Goal: Task Accomplishment & Management: Complete application form

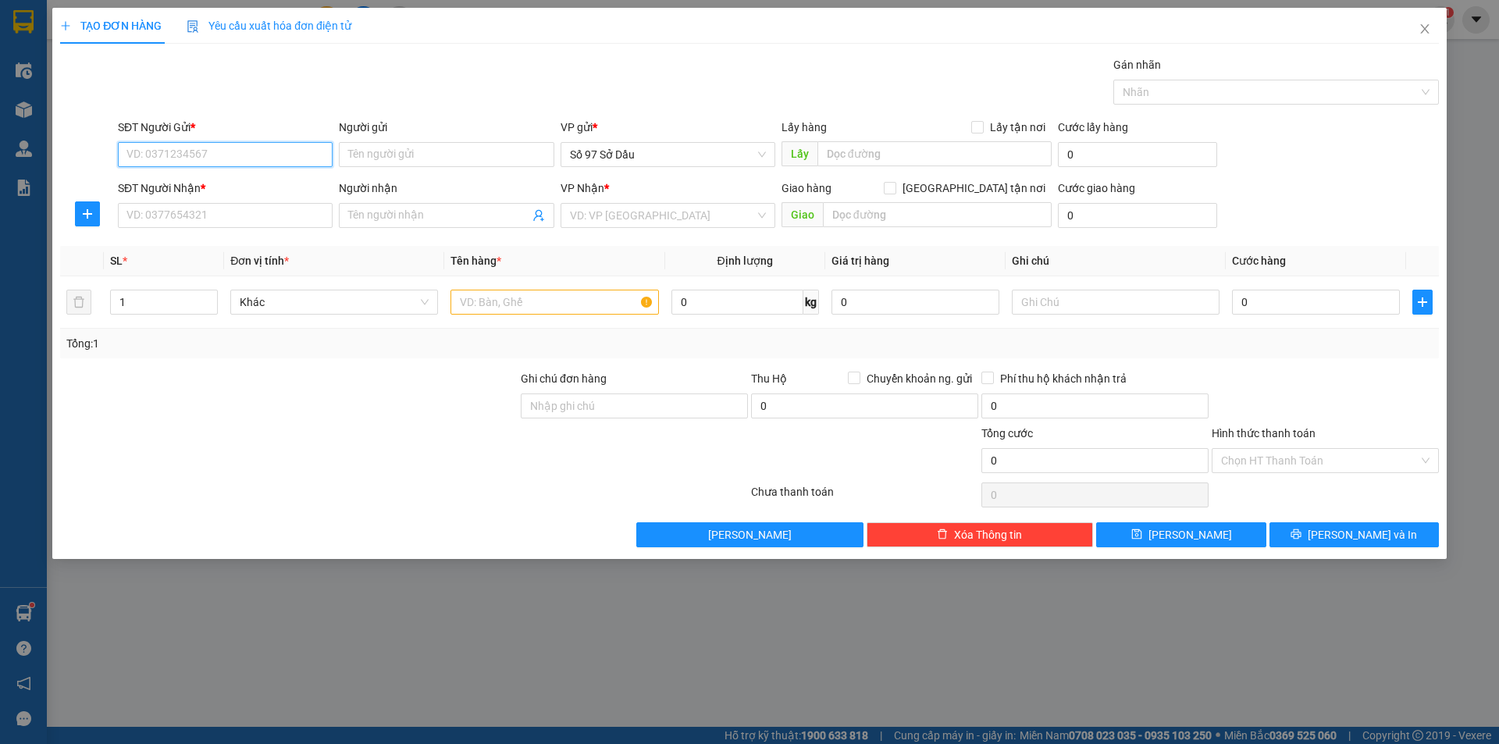
click at [223, 154] on input "SĐT Người Gửi *" at bounding box center [225, 154] width 215 height 25
type input "0397737767"
click at [353, 159] on input "Người gửi" at bounding box center [446, 154] width 215 height 25
type input "q"
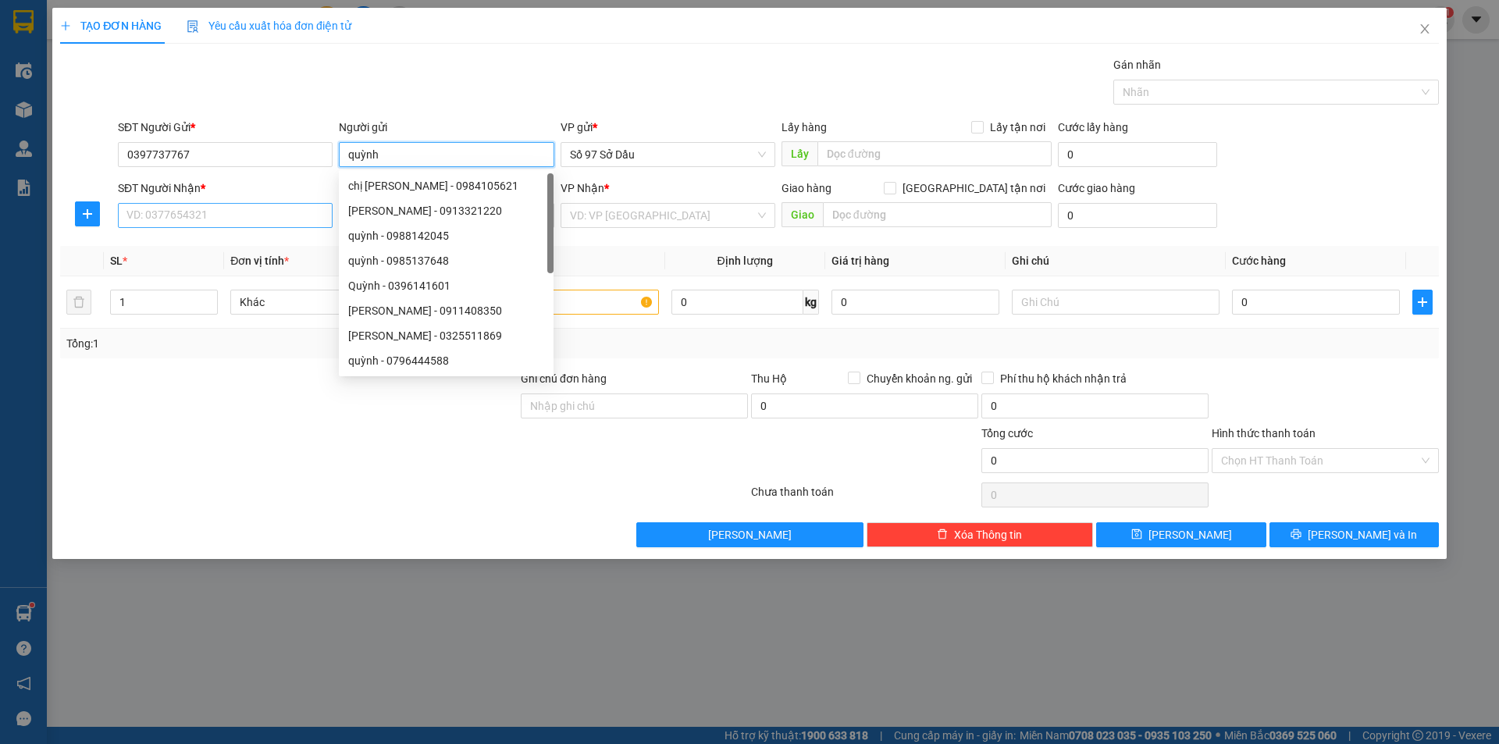
type input "quỳnh"
click at [183, 217] on input "SĐT Người Nhận *" at bounding box center [225, 215] width 215 height 25
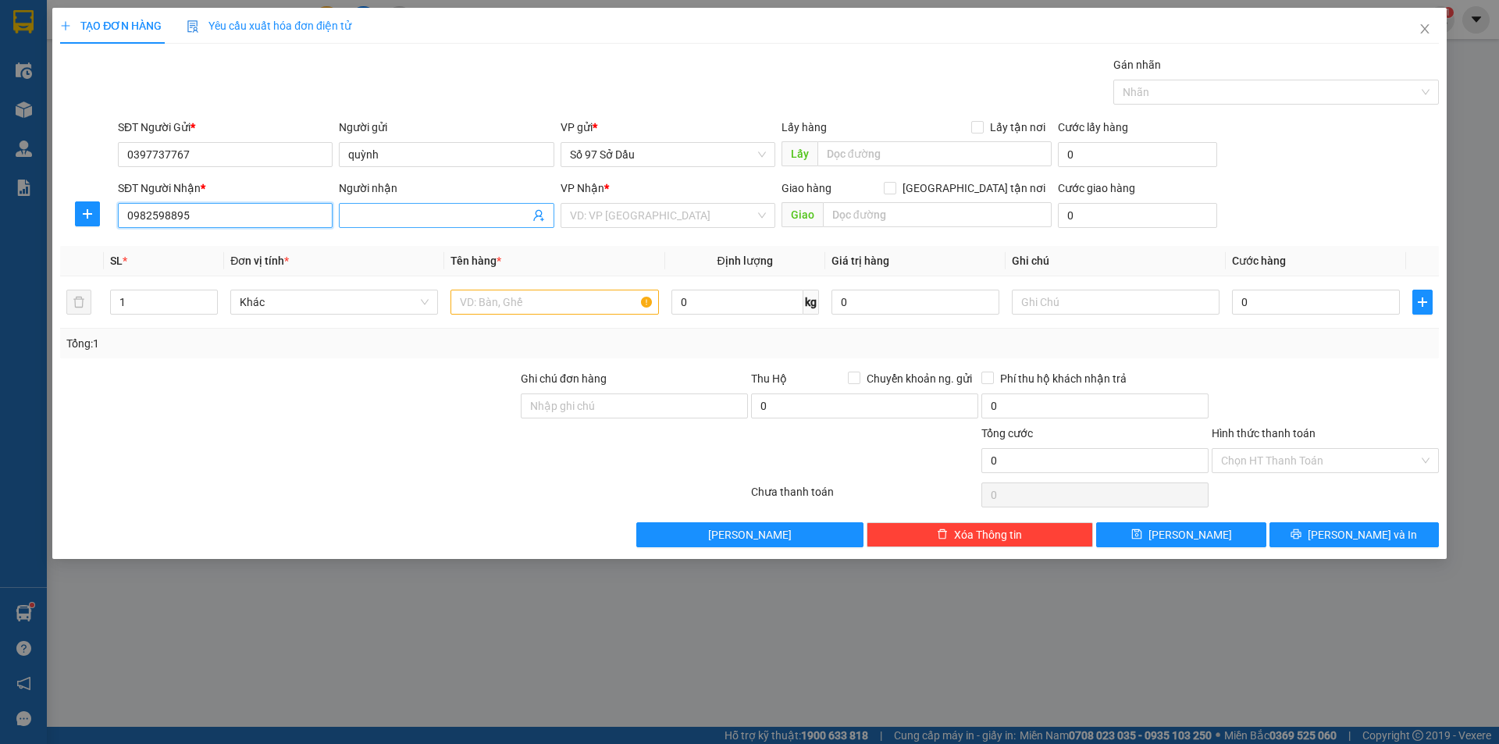
type input "0982598895"
click at [412, 221] on input "Người nhận" at bounding box center [438, 215] width 180 height 17
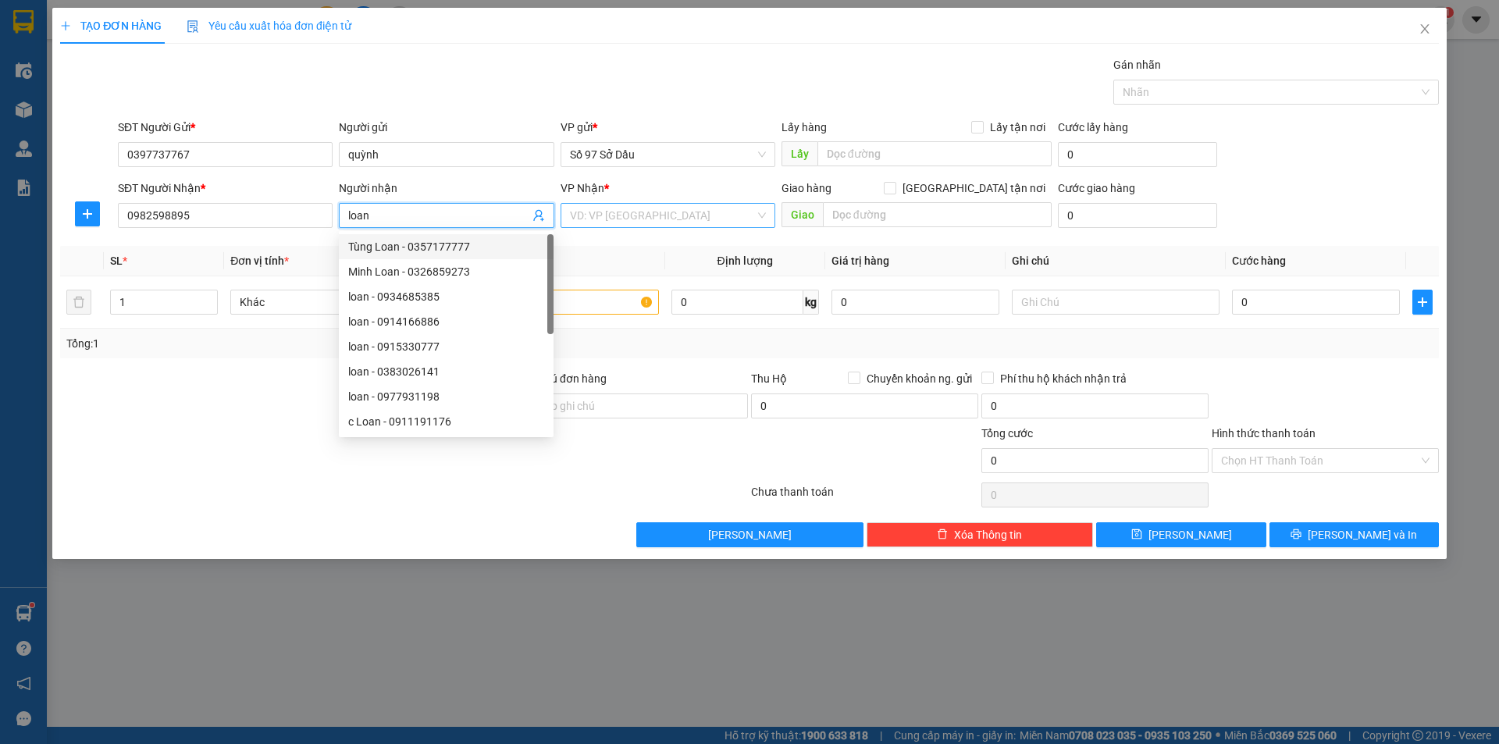
type input "loan"
click at [615, 210] on input "search" at bounding box center [662, 215] width 185 height 23
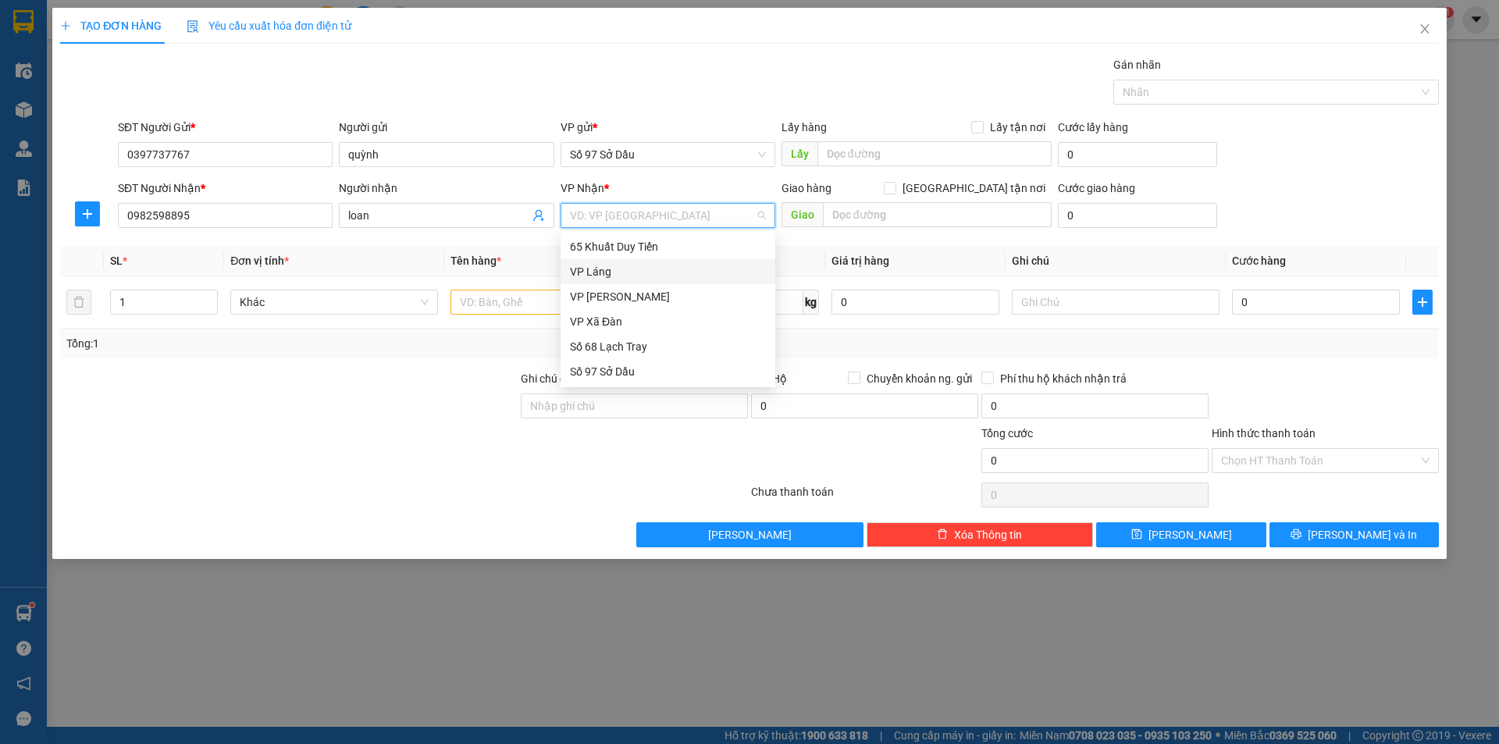
click at [602, 265] on div "VP Láng" at bounding box center [668, 271] width 196 height 17
click at [593, 272] on div "VP Láng" at bounding box center [668, 271] width 196 height 17
drag, startPoint x: 972, startPoint y: 187, endPoint x: 932, endPoint y: 223, distance: 54.2
click at [895, 187] on input "[GEOGRAPHIC_DATA] tận nơi" at bounding box center [889, 187] width 11 height 11
checkbox input "true"
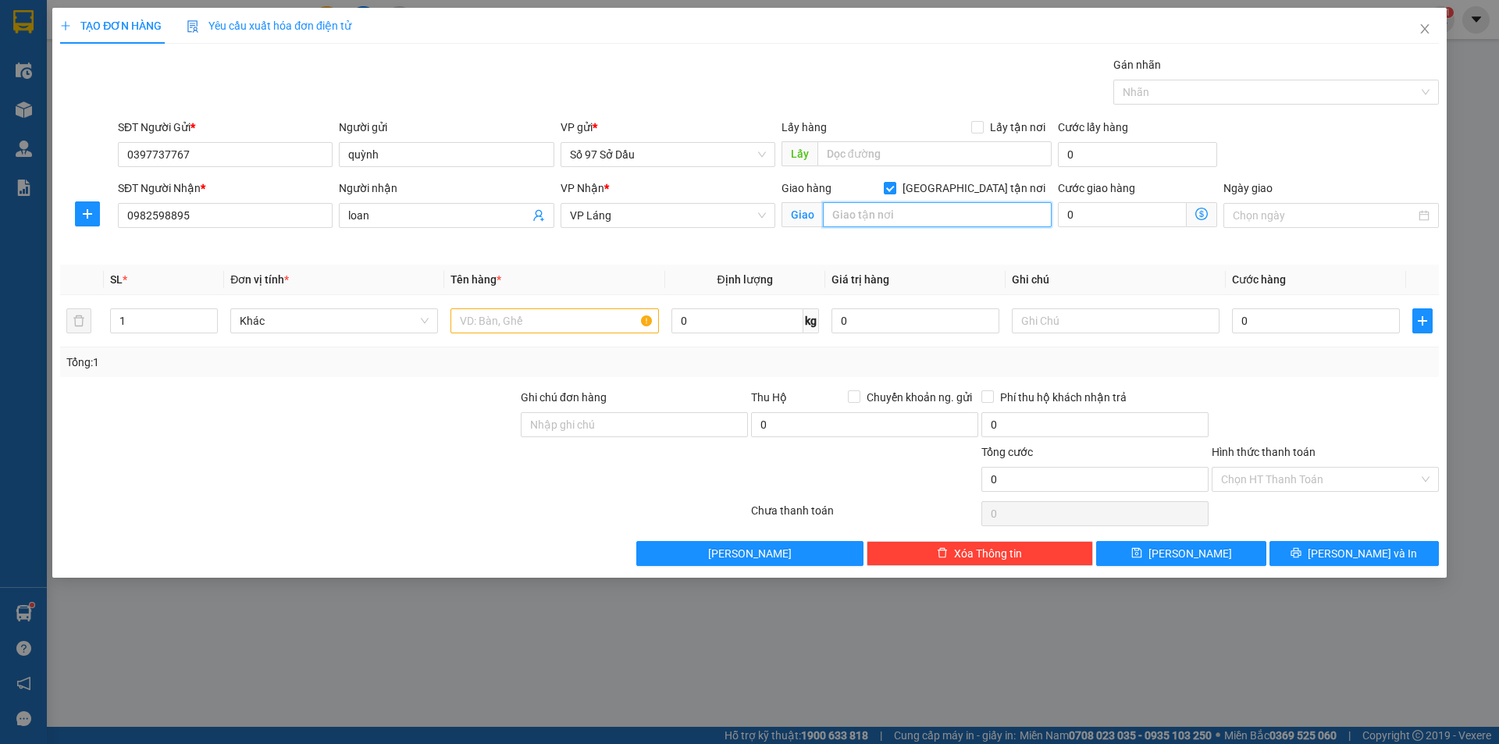
click at [923, 217] on input "text" at bounding box center [937, 214] width 229 height 25
paste input "Ngõ 3 Nhân Hòa, Nhân Chính, [GEOGRAPHIC_DATA], [GEOGRAPHIC_DATA], [GEOGRAPHIC_D…"
type input "sn 15 ngách 3/2 Ngõ 3 Nhân Hòa, Nhân Chính, [GEOGRAPHIC_DATA], [GEOGRAPHIC_DATA…"
click at [1198, 212] on icon "dollar-circle" at bounding box center [1202, 214] width 12 height 12
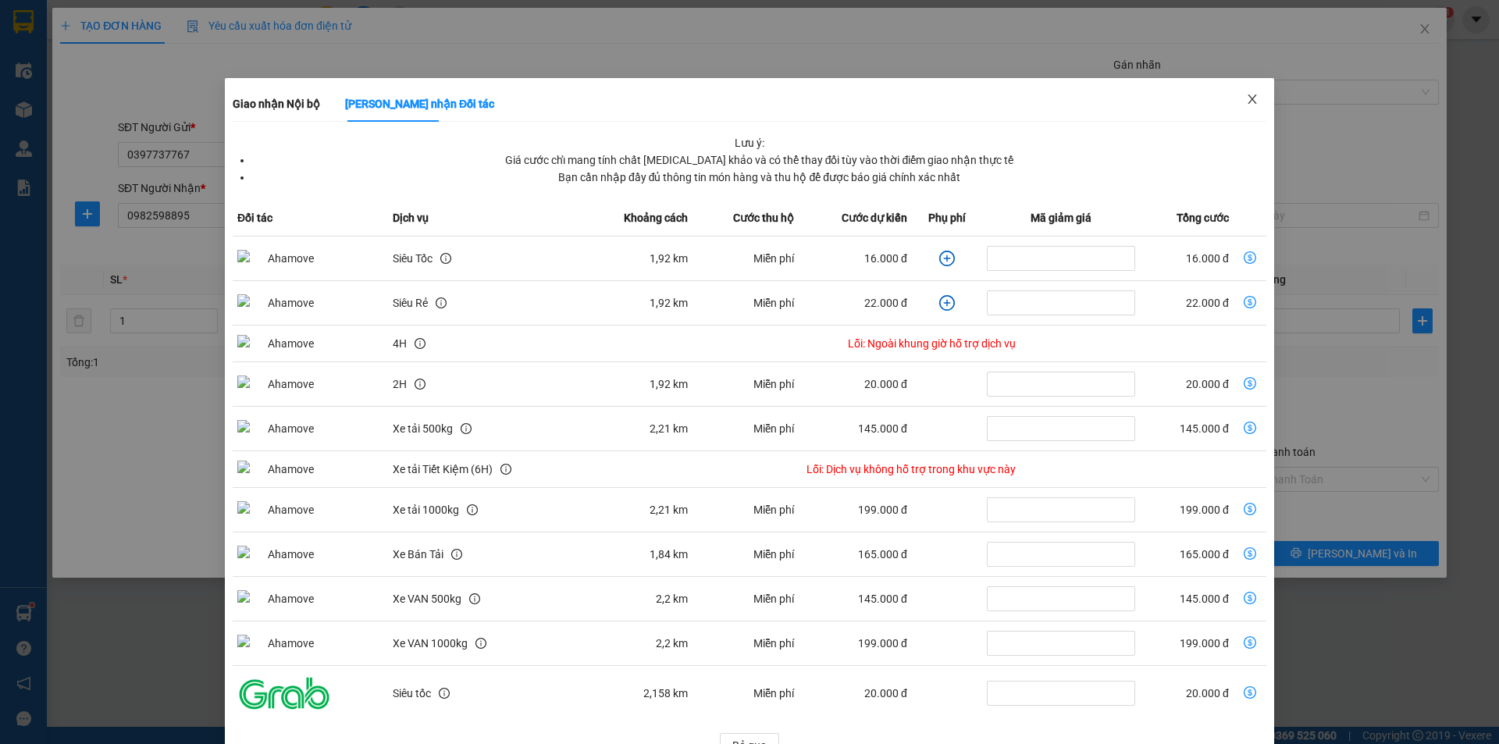
click at [1255, 100] on span "Close" at bounding box center [1253, 100] width 44 height 44
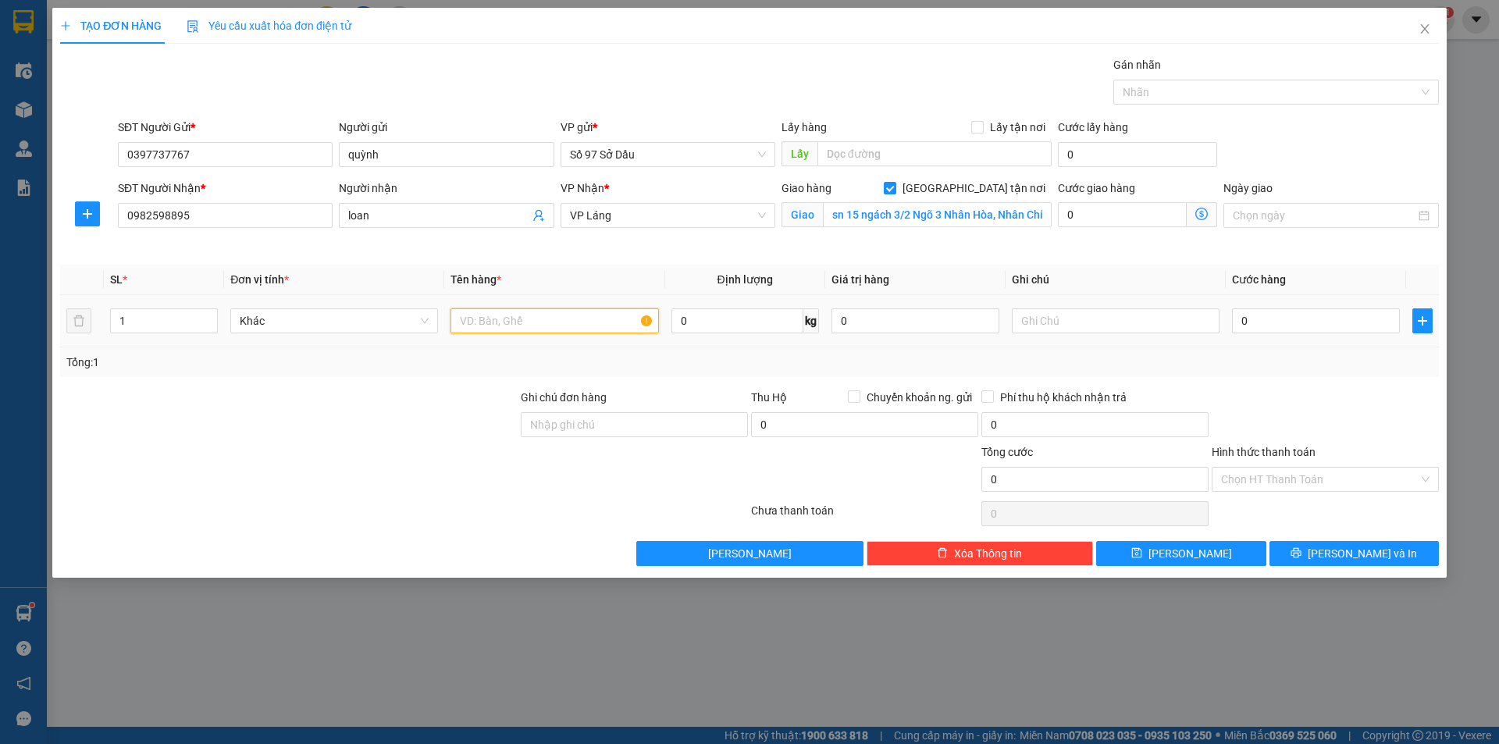
click at [540, 314] on input "text" at bounding box center [555, 320] width 208 height 25
type input "hộp"
click at [1314, 319] on input "0" at bounding box center [1316, 320] width 168 height 25
type input "8"
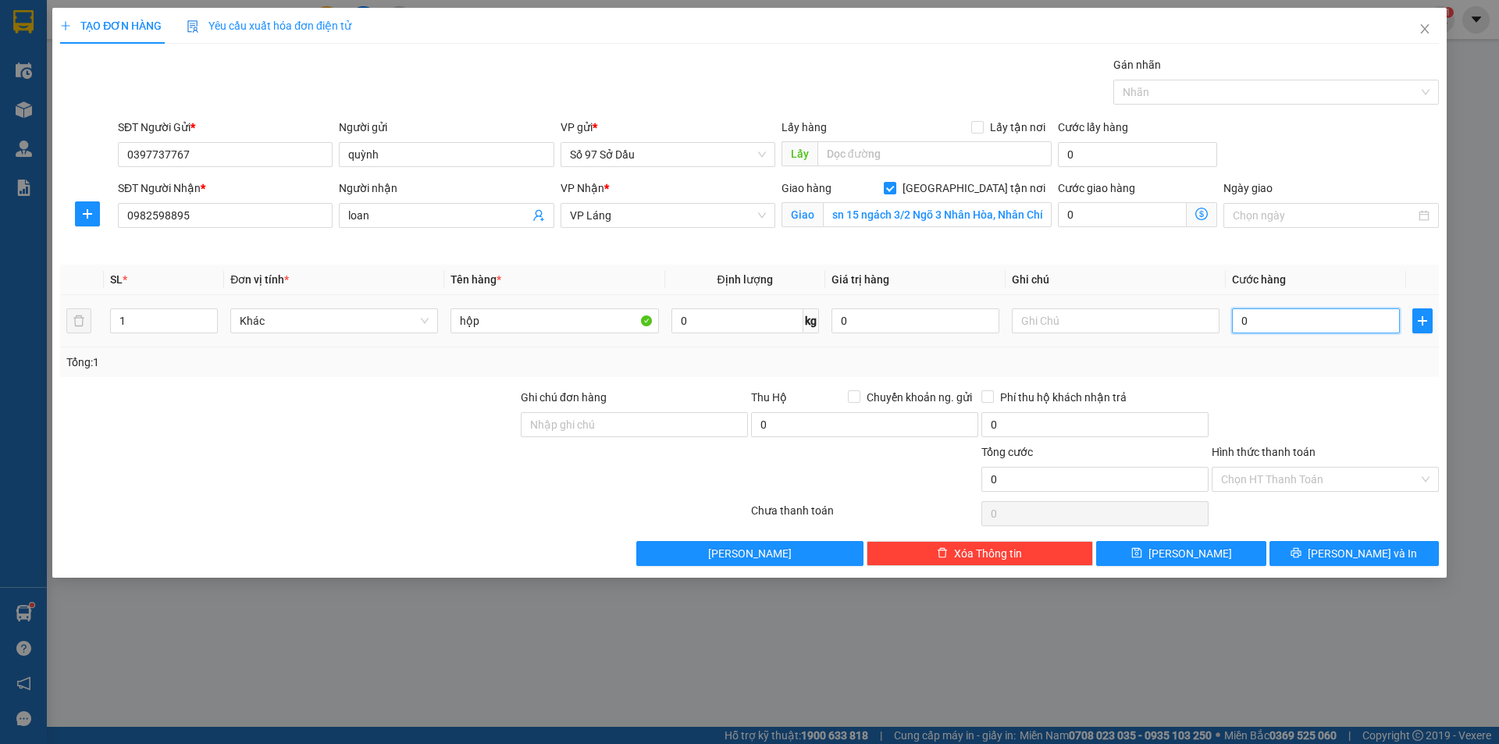
type input "8"
type input "80"
type input "800"
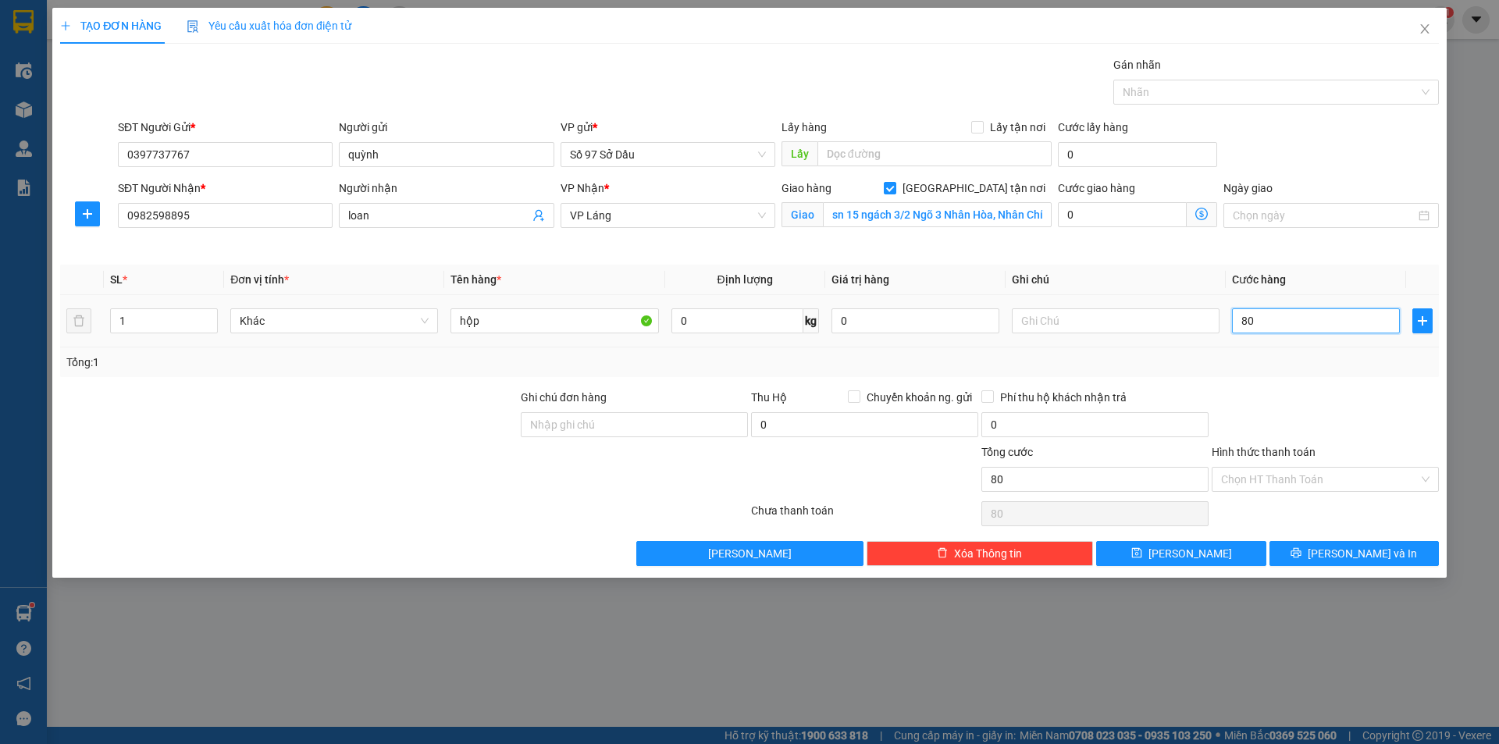
type input "800"
type input "80.000"
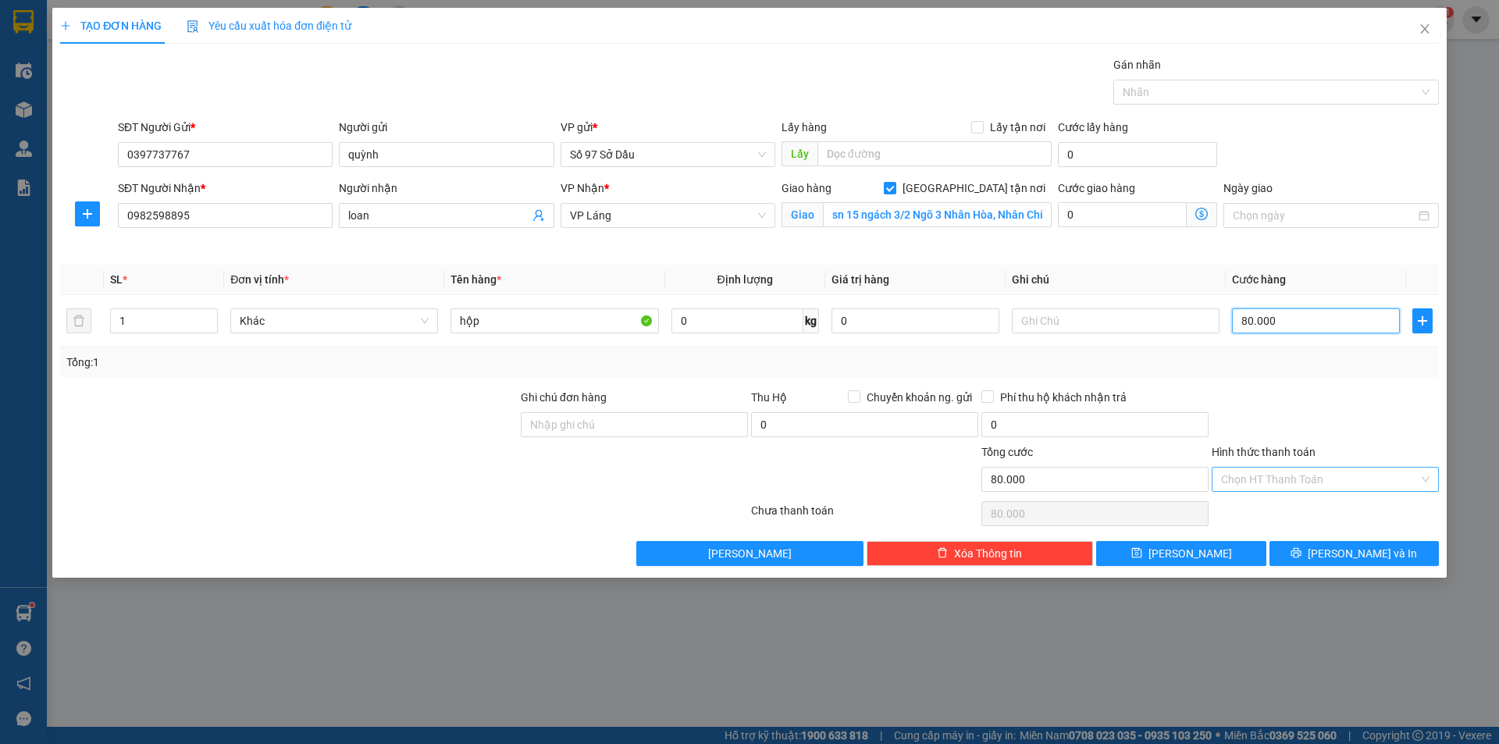
type input "80.000"
click at [1298, 479] on input "Hình thức thanh toán" at bounding box center [1320, 479] width 198 height 23
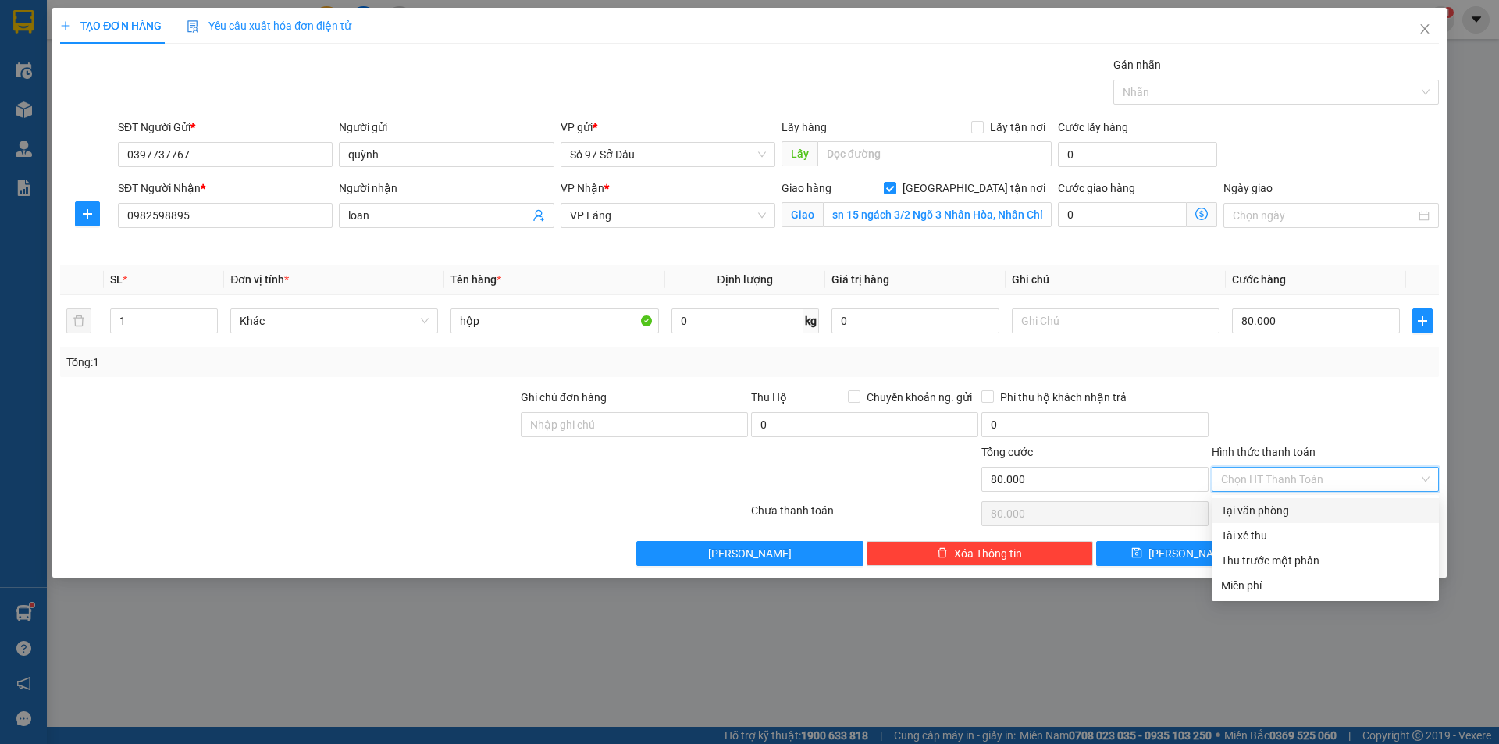
click at [1021, 257] on div "Transit Pickup Surcharge Ids Transit Deliver Surcharge Ids Transit Deliver Surc…" at bounding box center [749, 311] width 1379 height 510
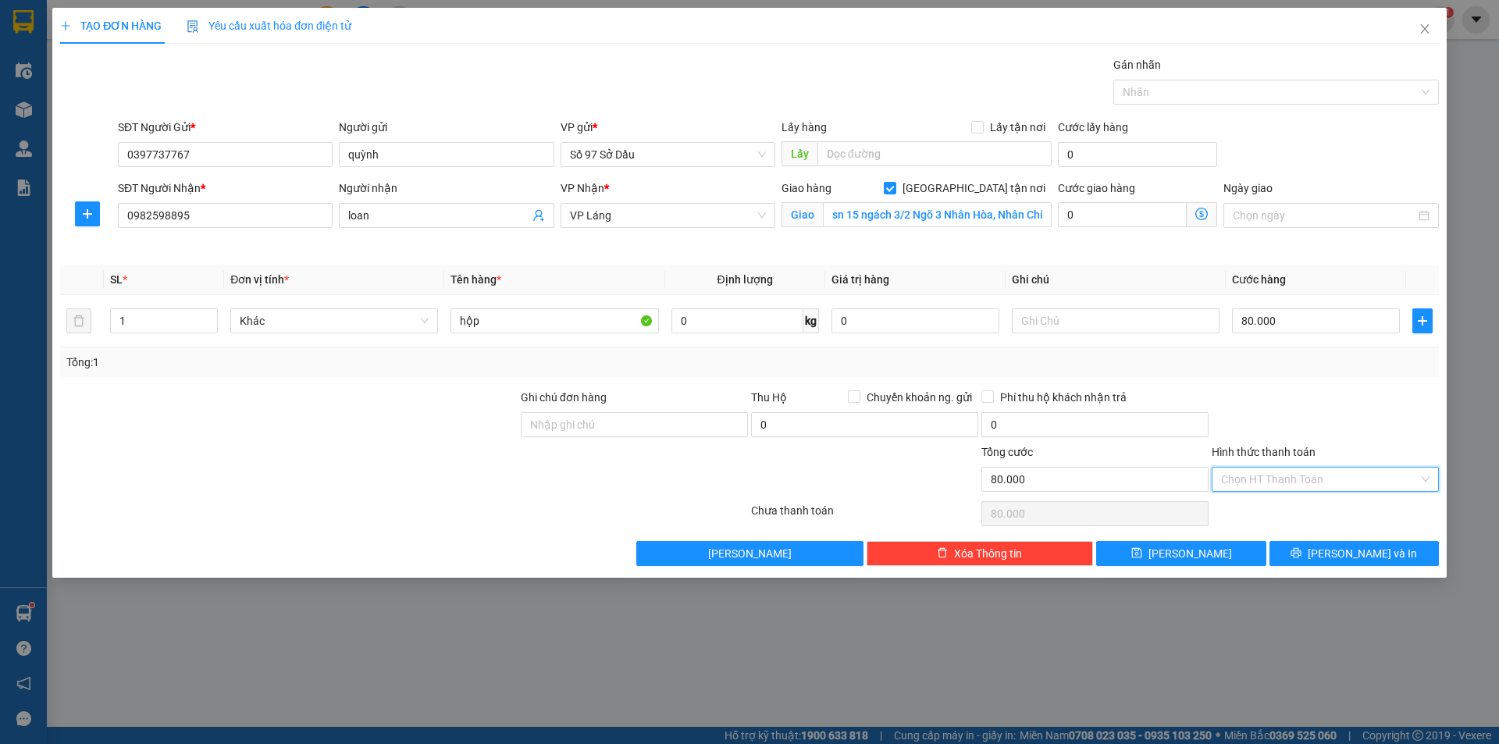
click at [1286, 476] on input "Hình thức thanh toán" at bounding box center [1320, 479] width 198 height 23
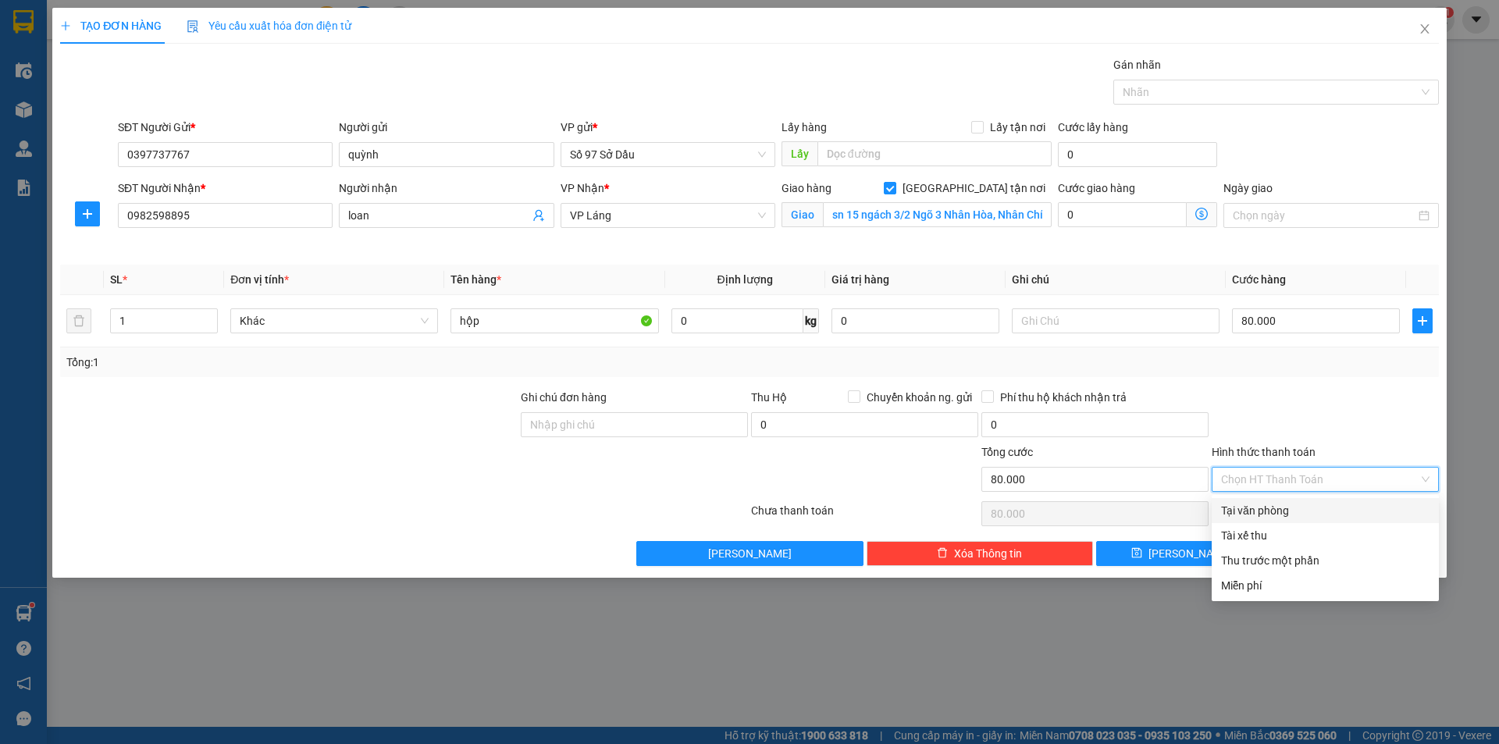
click at [1275, 504] on div "Tại văn phòng" at bounding box center [1325, 510] width 208 height 17
type input "0"
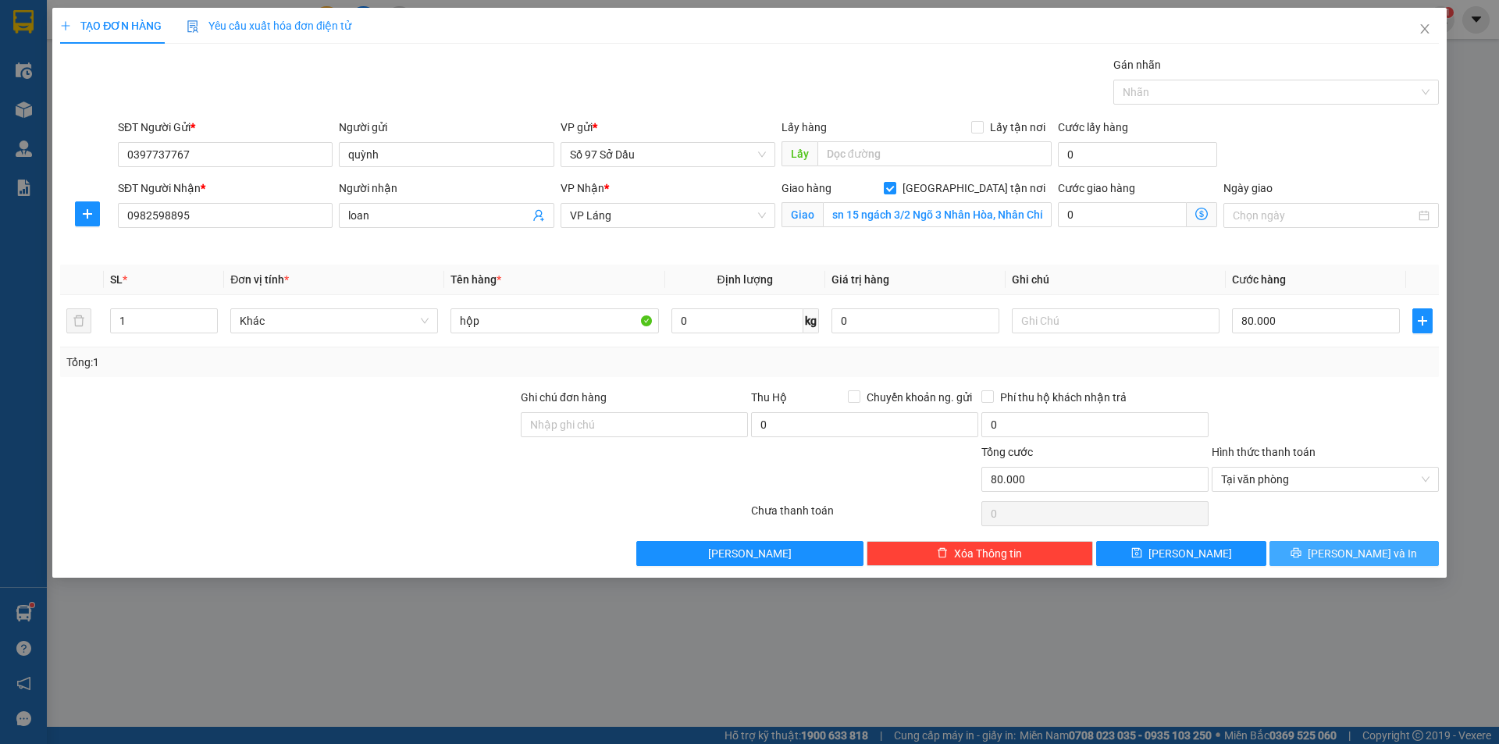
click at [1381, 547] on span "[PERSON_NAME] và In" at bounding box center [1362, 553] width 109 height 17
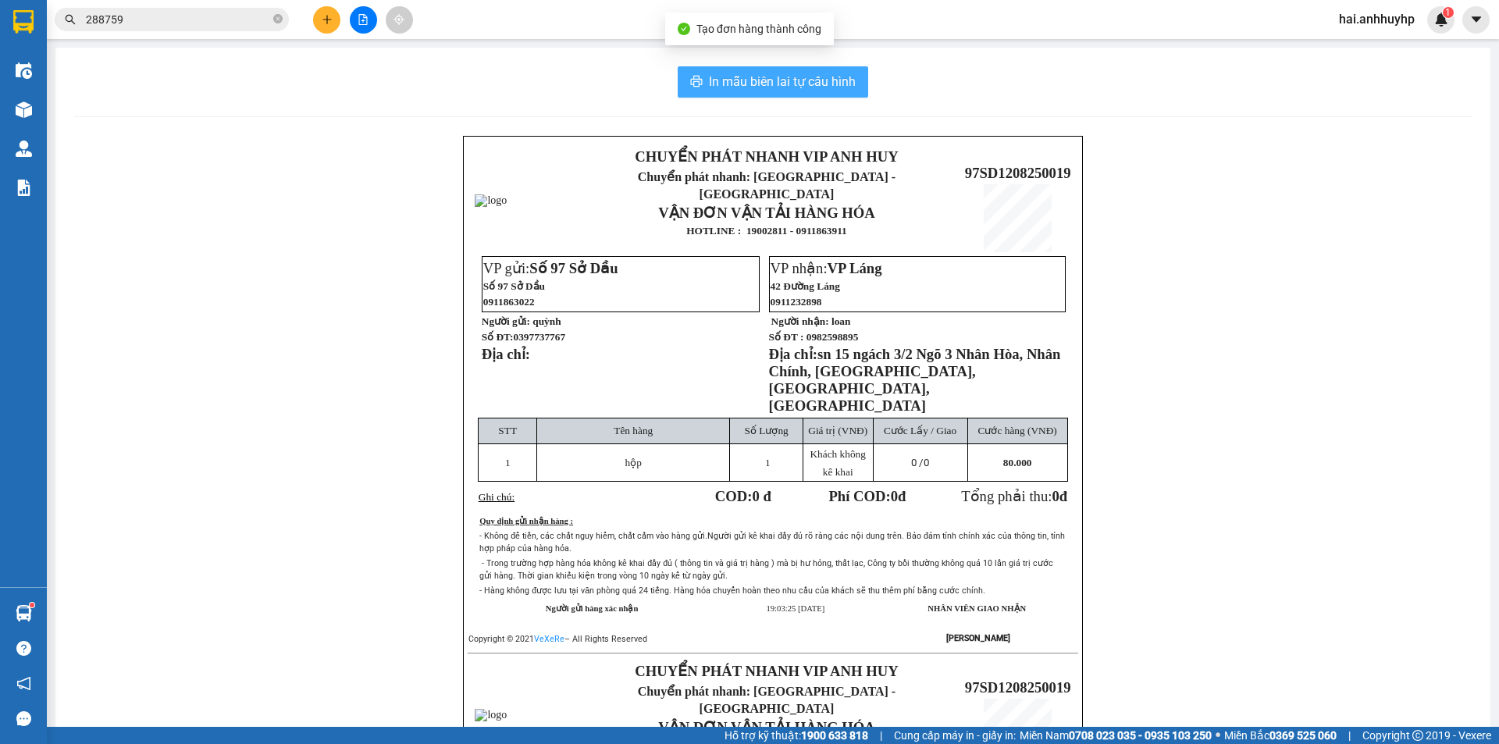
click at [775, 84] on span "In mẫu biên lai tự cấu hình" at bounding box center [782, 82] width 147 height 20
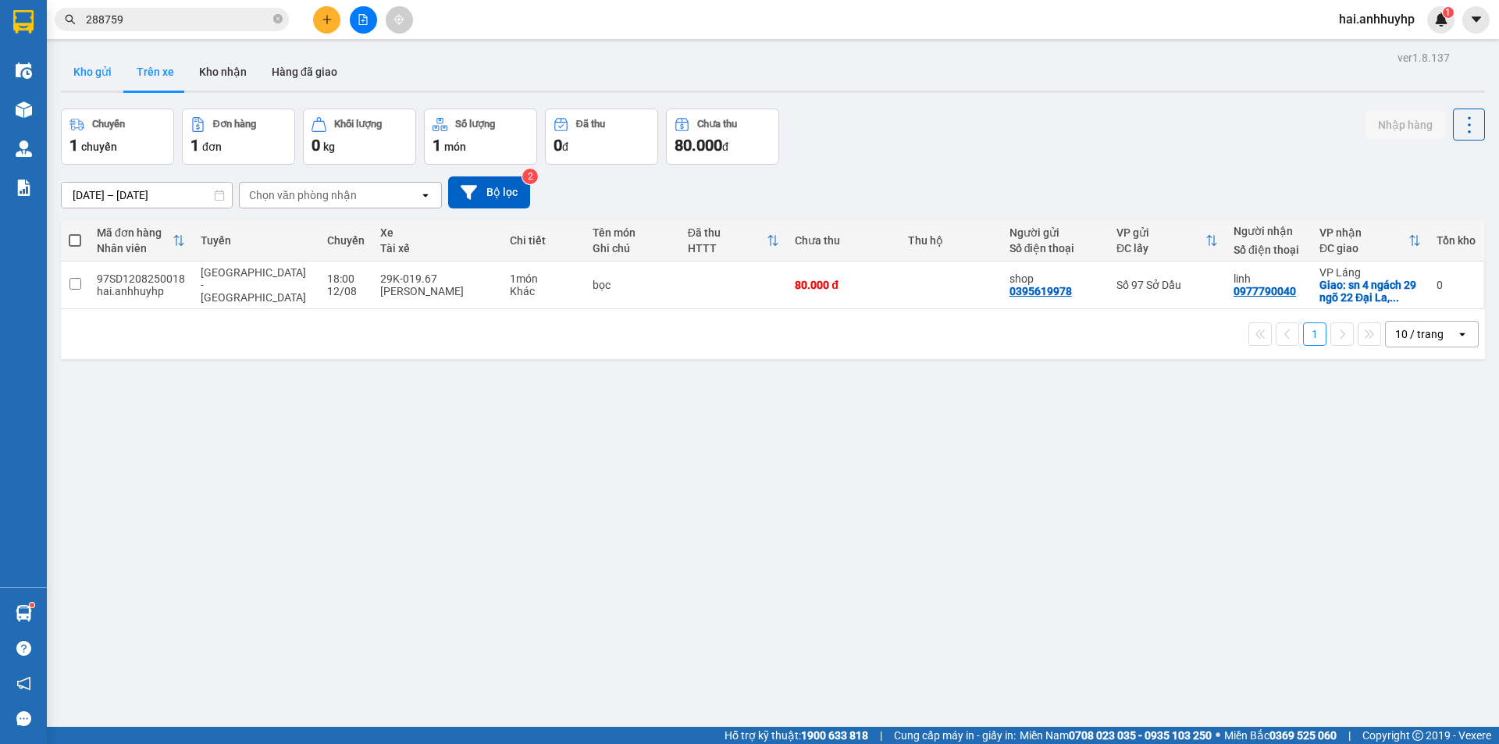
click at [73, 55] on button "Kho gửi" at bounding box center [92, 71] width 63 height 37
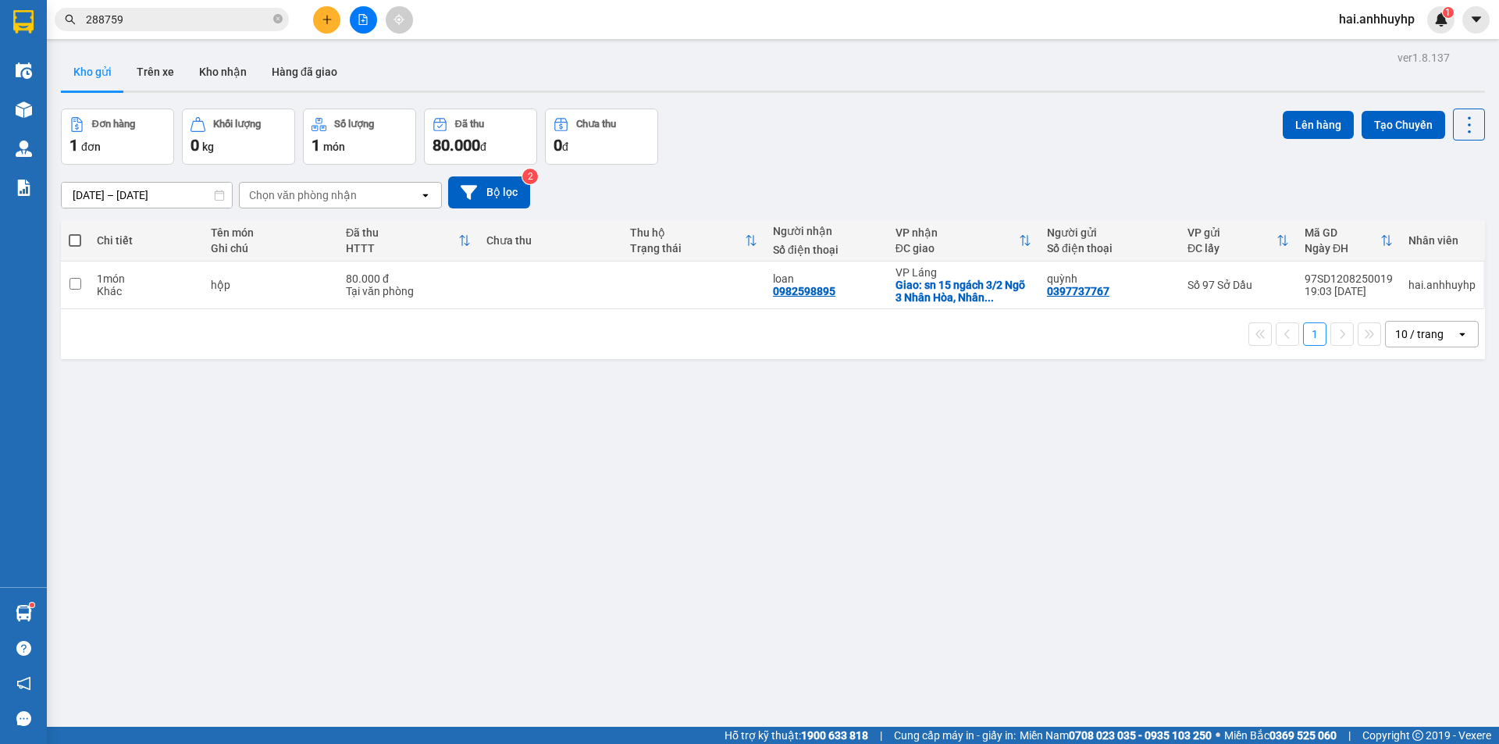
click at [68, 242] on th at bounding box center [75, 240] width 28 height 41
click at [69, 241] on span at bounding box center [75, 240] width 12 height 12
click at [75, 233] on input "checkbox" at bounding box center [75, 233] width 0 height 0
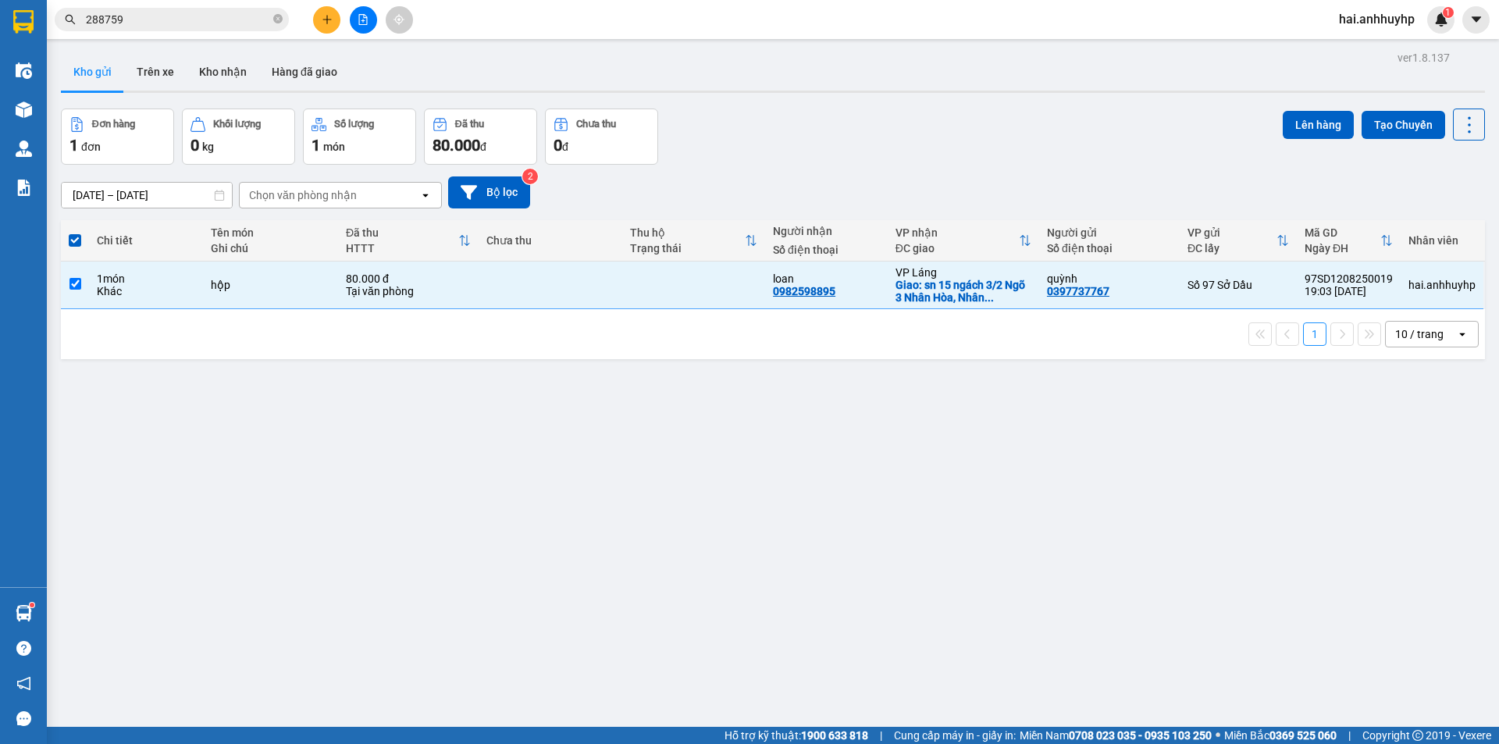
click at [72, 241] on span at bounding box center [75, 240] width 12 height 12
click at [75, 233] on input "checkbox" at bounding box center [75, 233] width 0 height 0
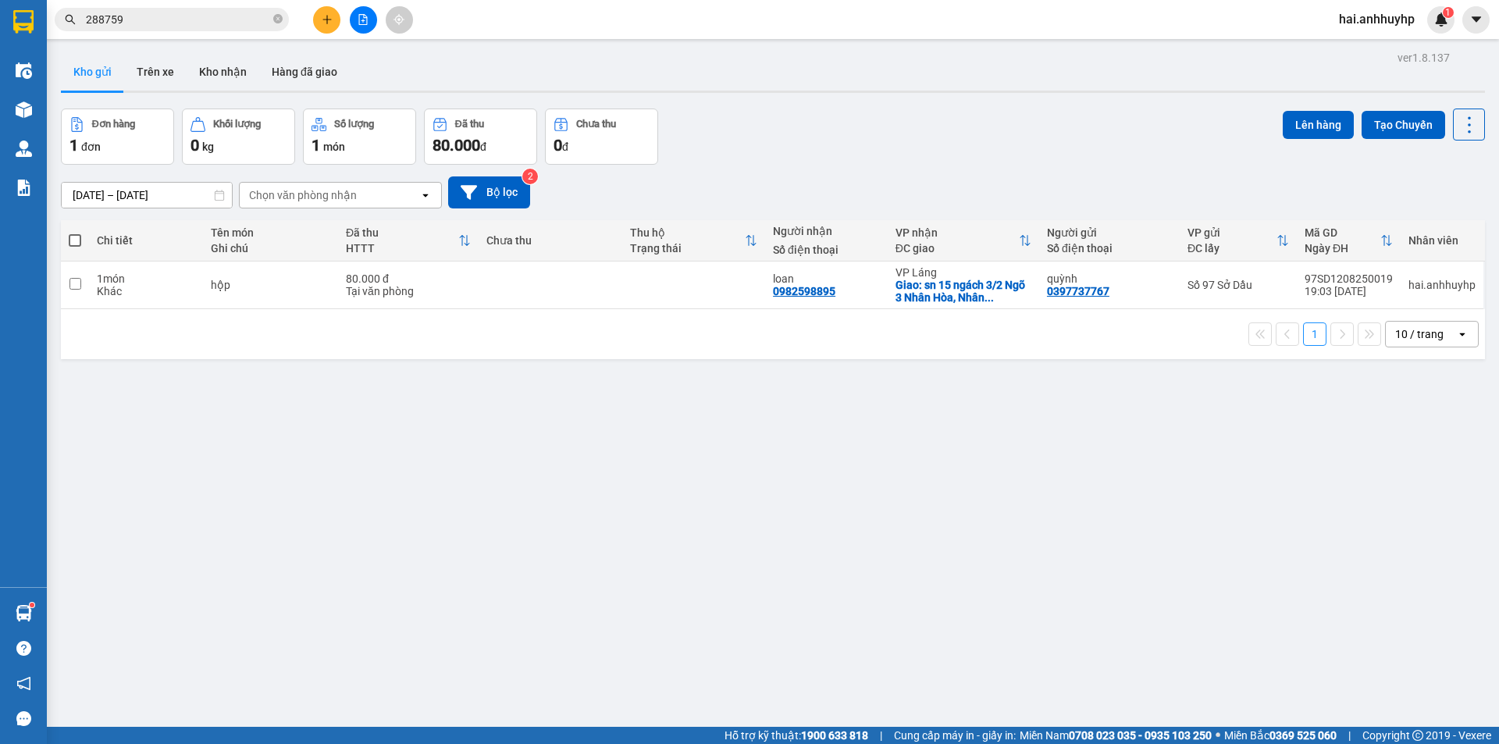
click at [72, 241] on span at bounding box center [75, 240] width 12 height 12
click at [75, 233] on input "checkbox" at bounding box center [75, 233] width 0 height 0
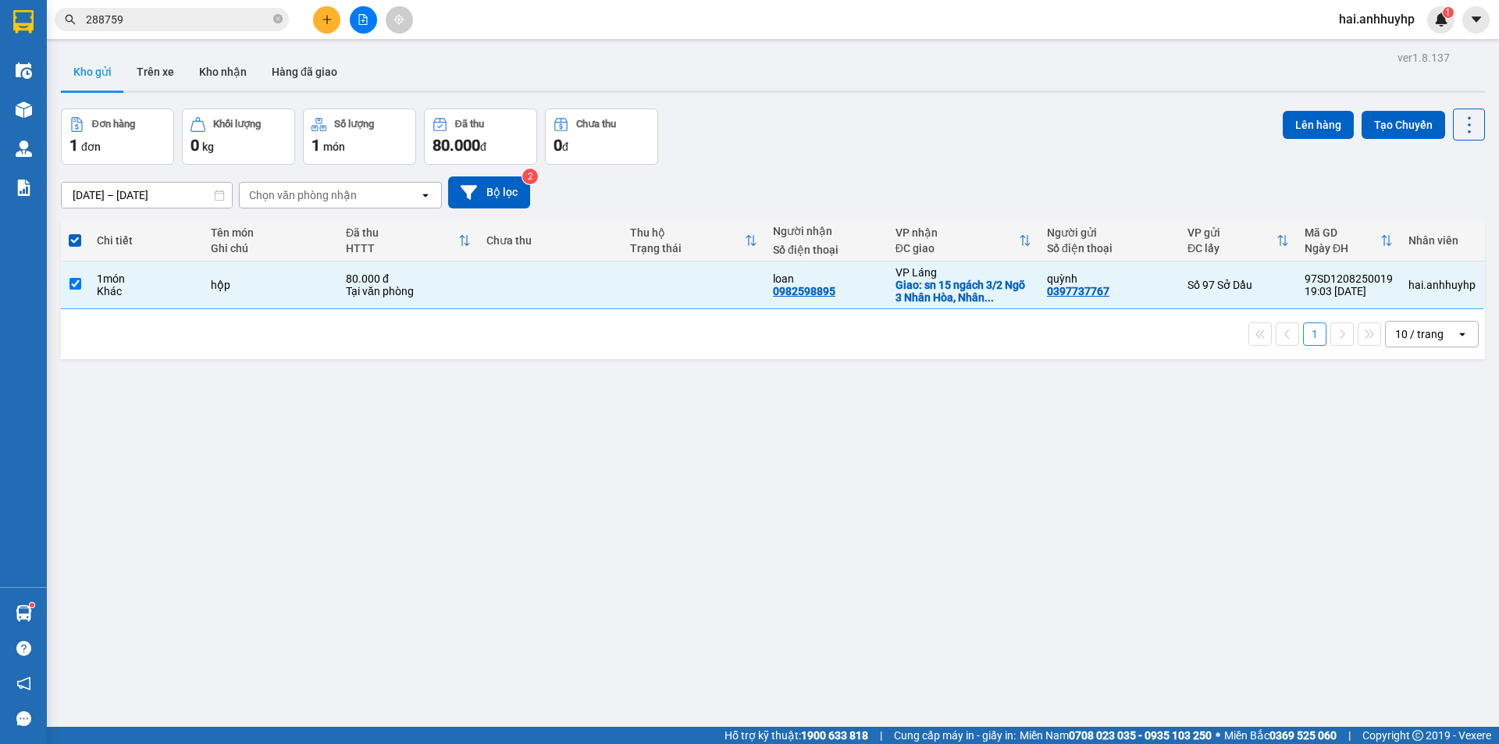
click at [72, 241] on span at bounding box center [75, 240] width 12 height 12
click at [75, 233] on input "checkbox" at bounding box center [75, 233] width 0 height 0
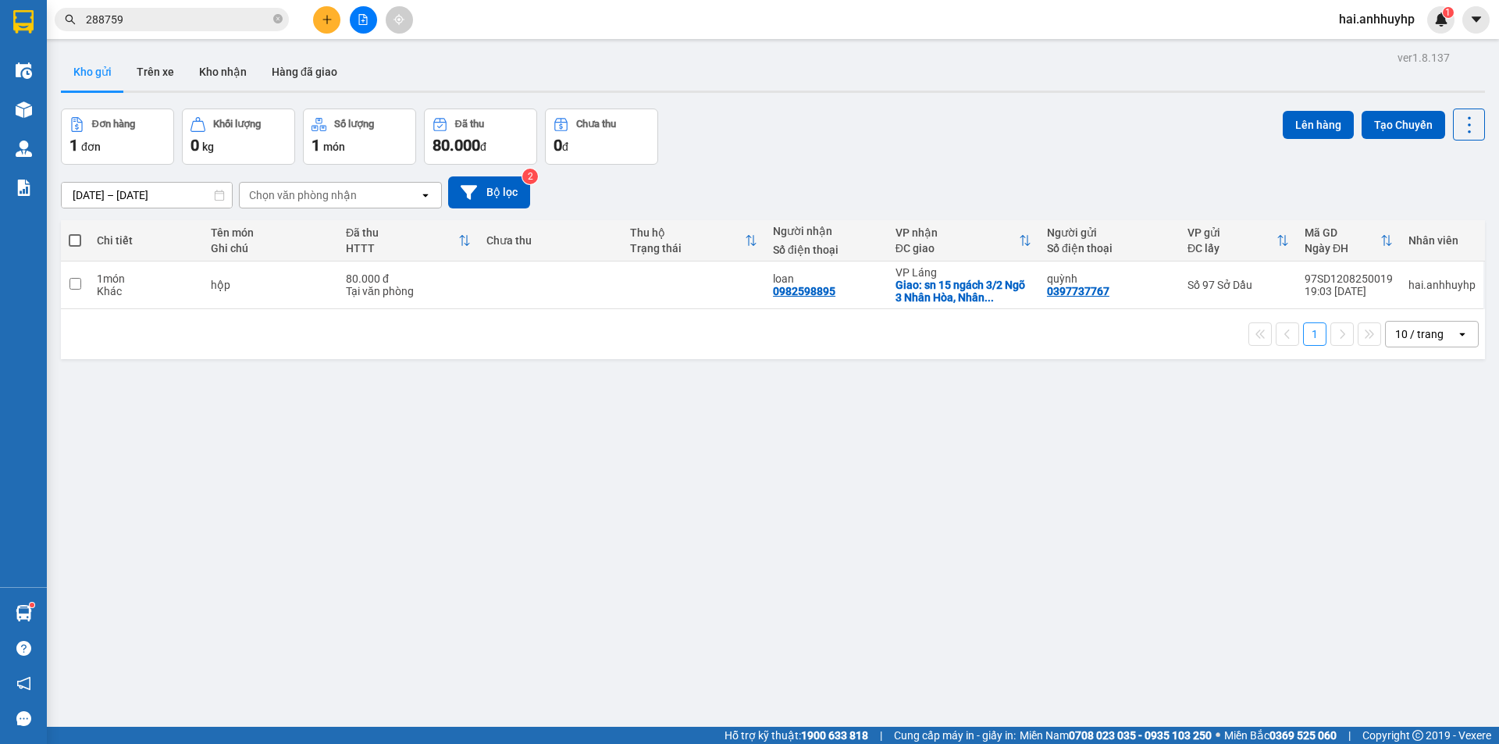
click at [72, 241] on span at bounding box center [75, 240] width 12 height 12
click at [75, 233] on input "checkbox" at bounding box center [75, 233] width 0 height 0
checkbox input "true"
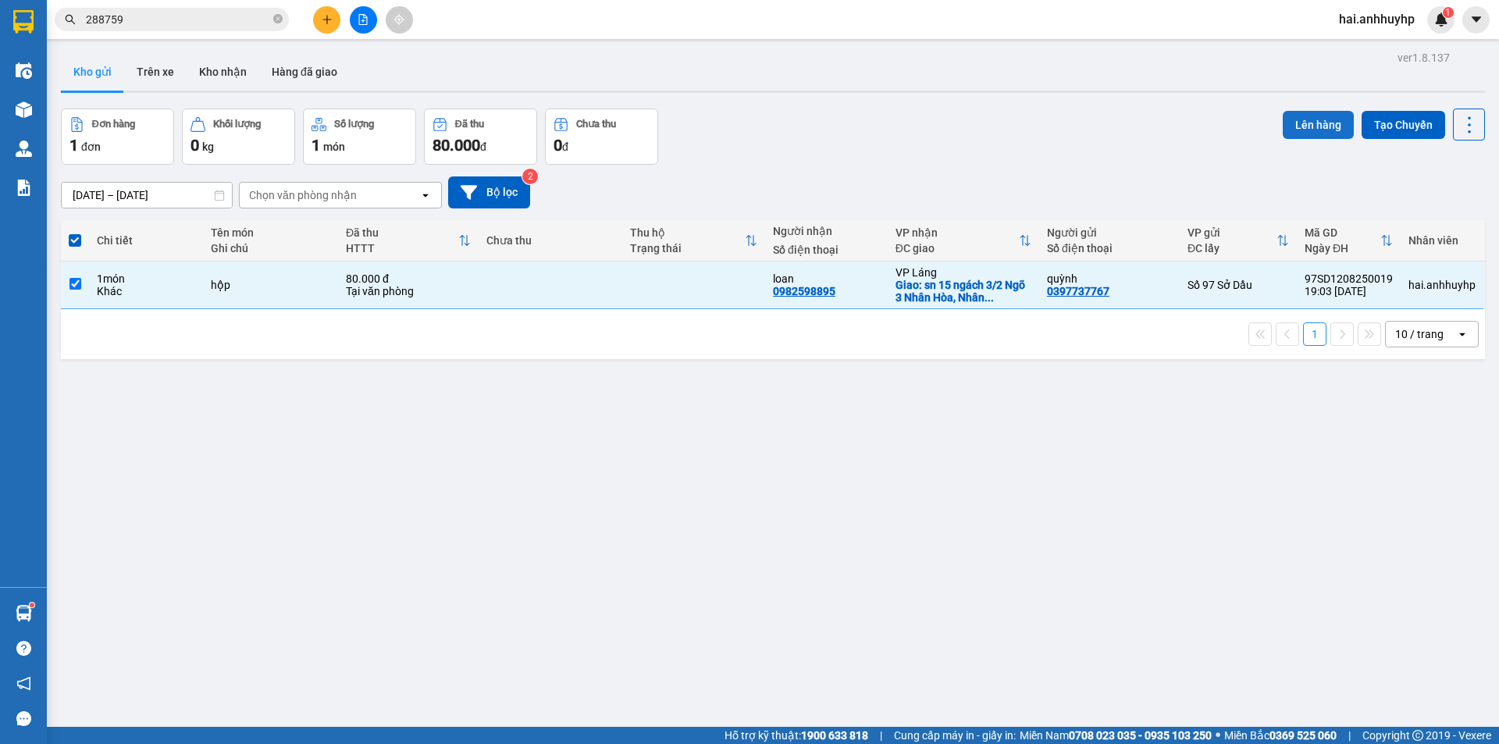
click at [1322, 118] on button "Lên hàng" at bounding box center [1318, 125] width 71 height 28
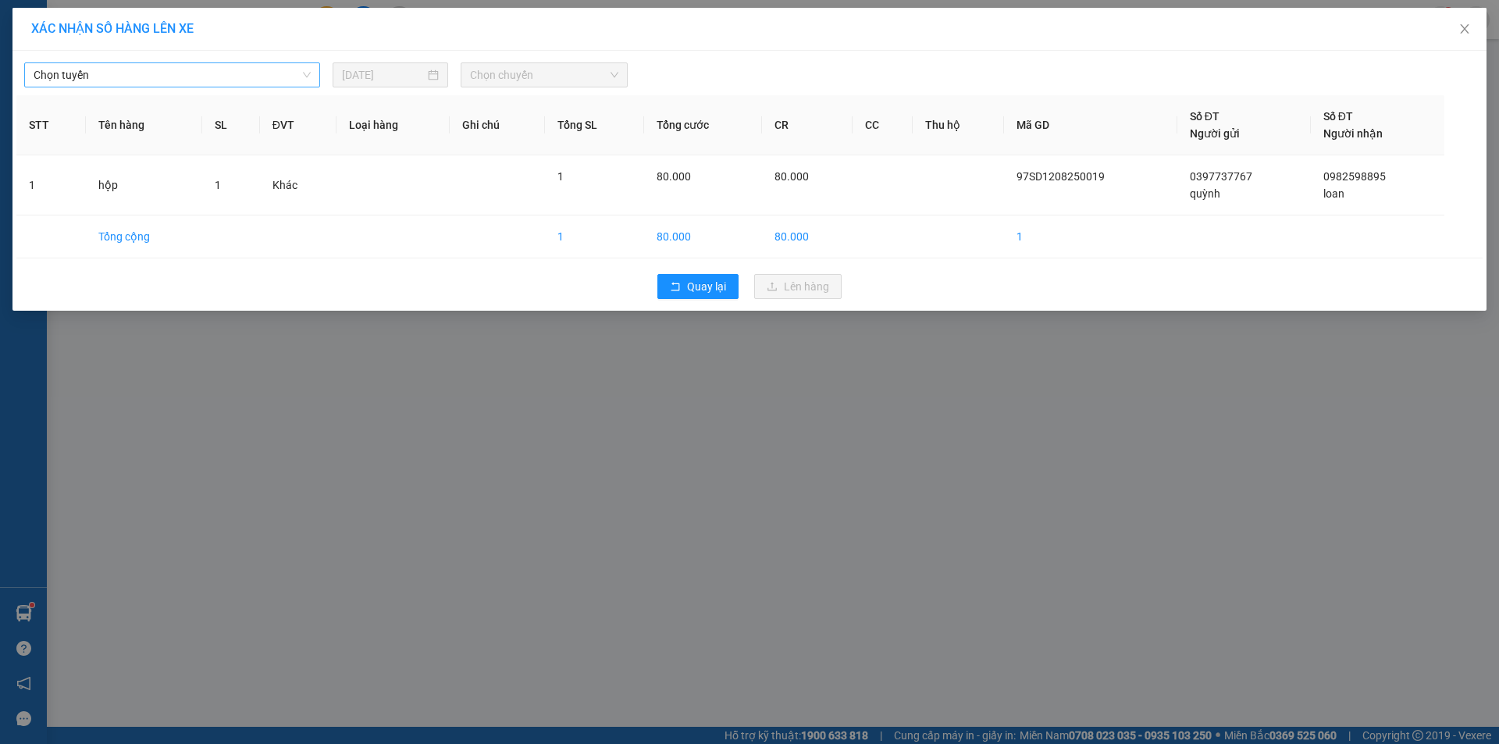
click at [290, 84] on span "Chọn tuyến" at bounding box center [172, 74] width 277 height 23
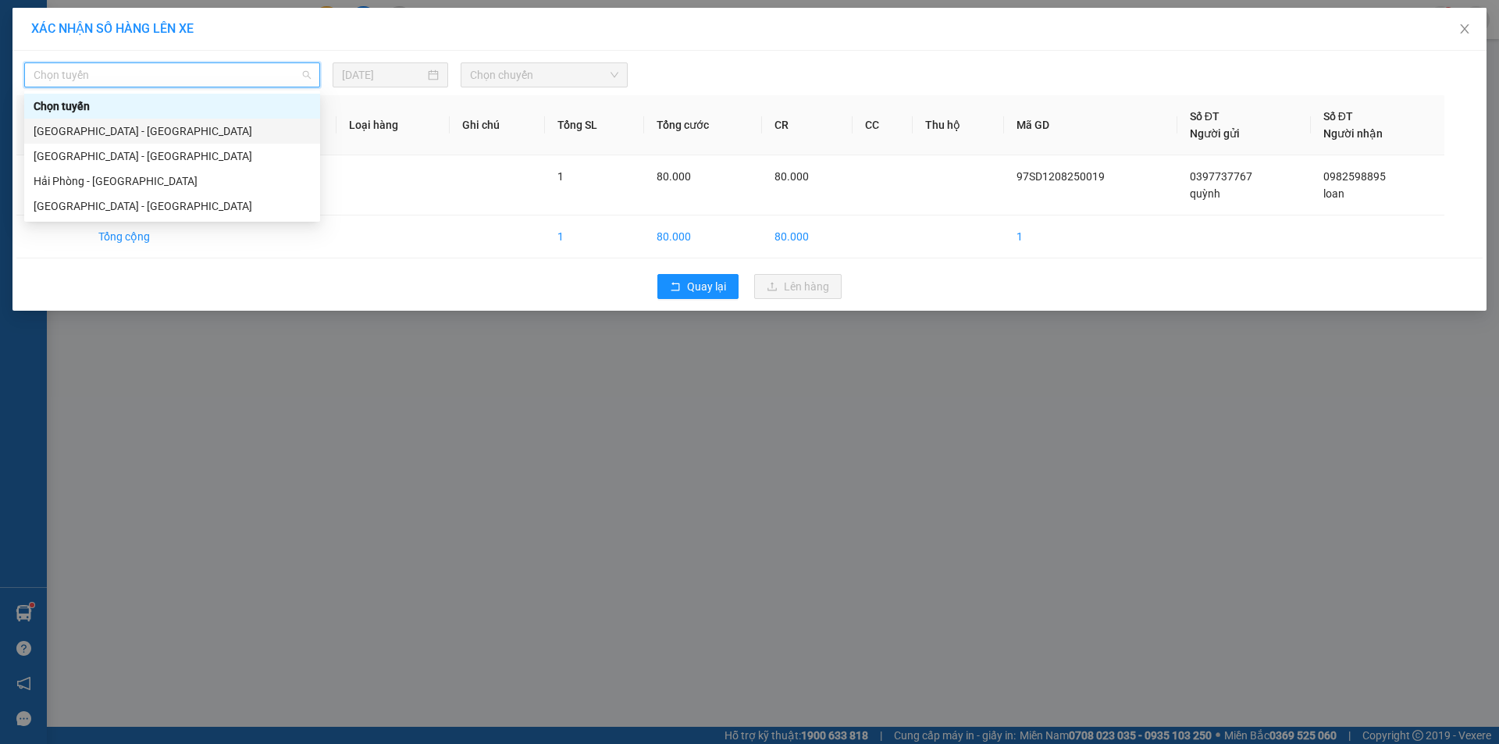
click at [210, 141] on div "[GEOGRAPHIC_DATA] - [GEOGRAPHIC_DATA]" at bounding box center [172, 131] width 296 height 25
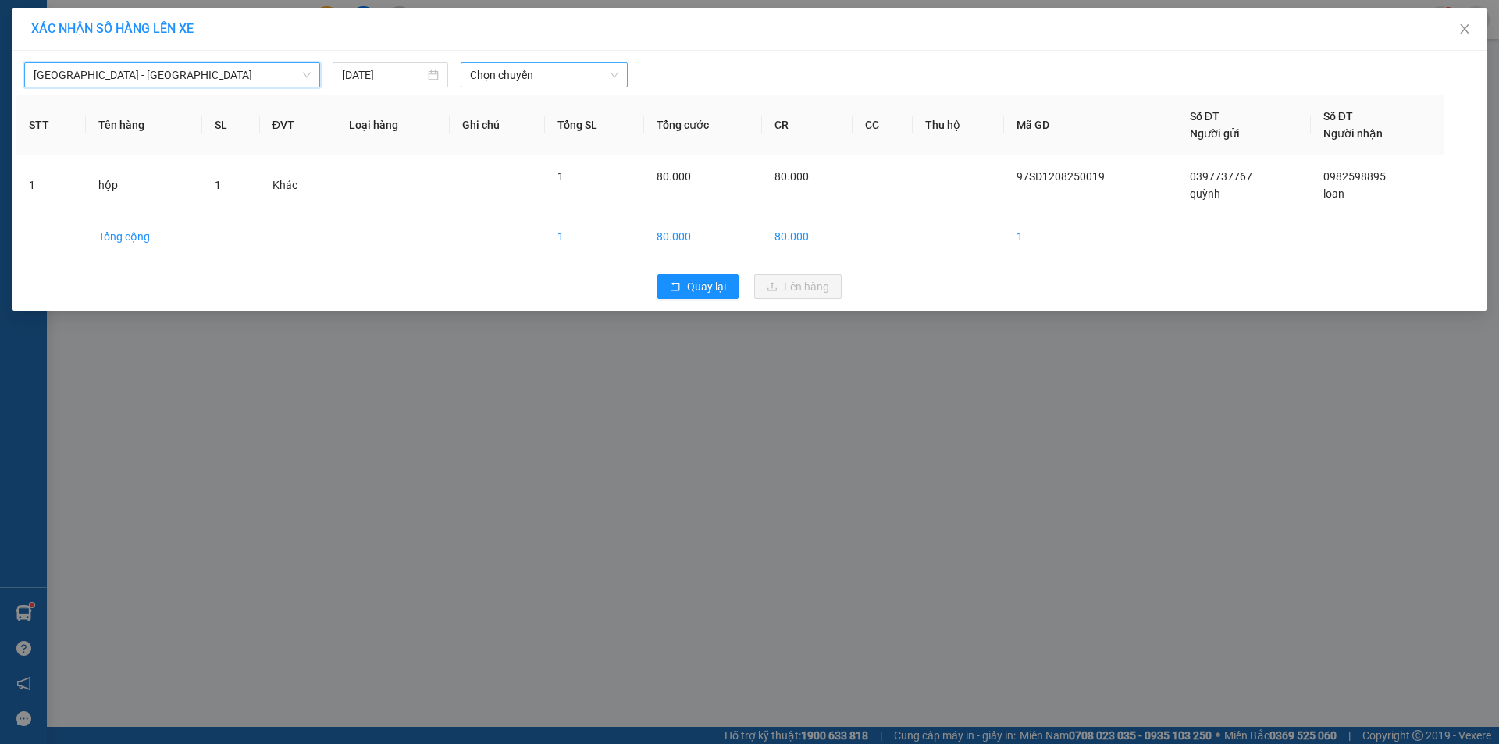
click at [522, 69] on span "Chọn chuyến" at bounding box center [544, 74] width 148 height 23
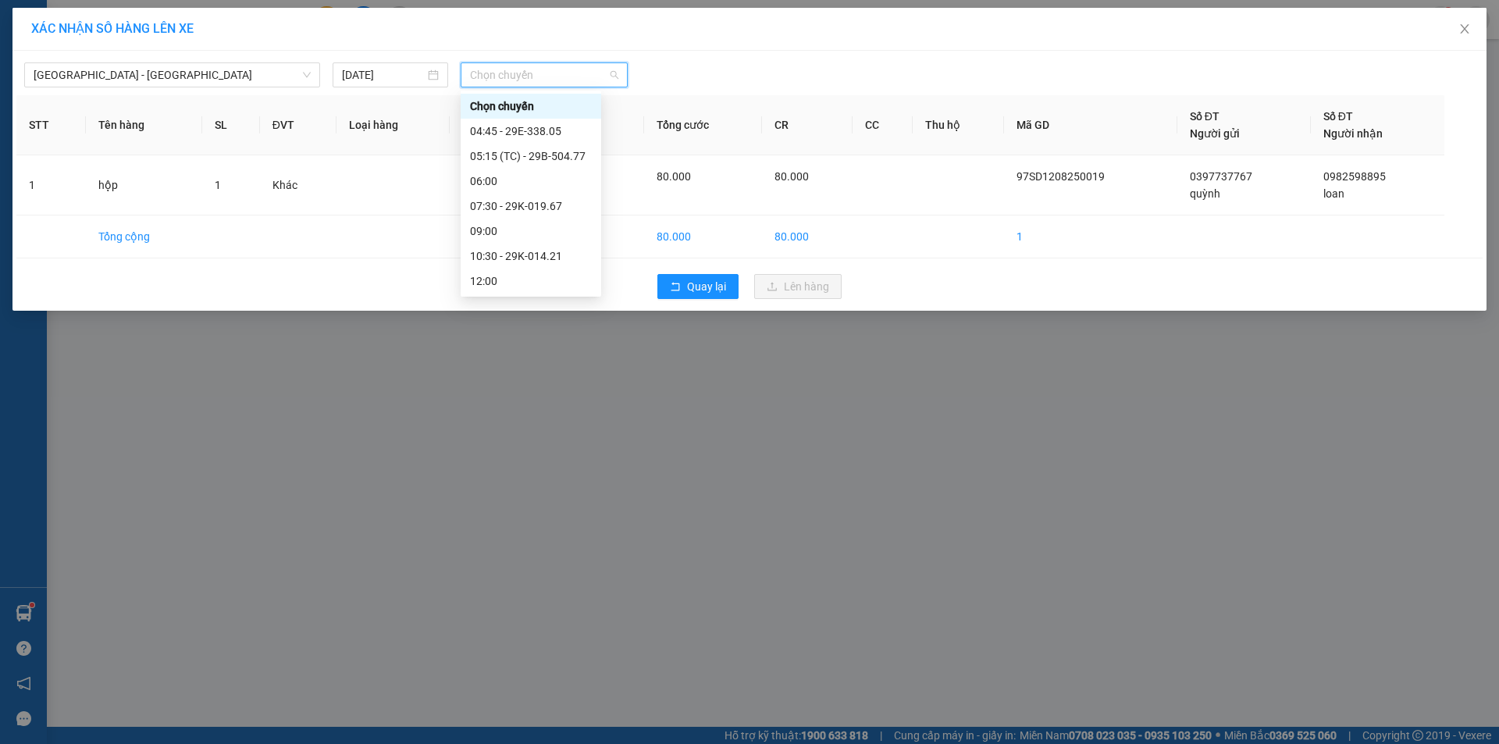
click at [529, 447] on div "19:30 - 29K-014.21" at bounding box center [531, 455] width 122 height 17
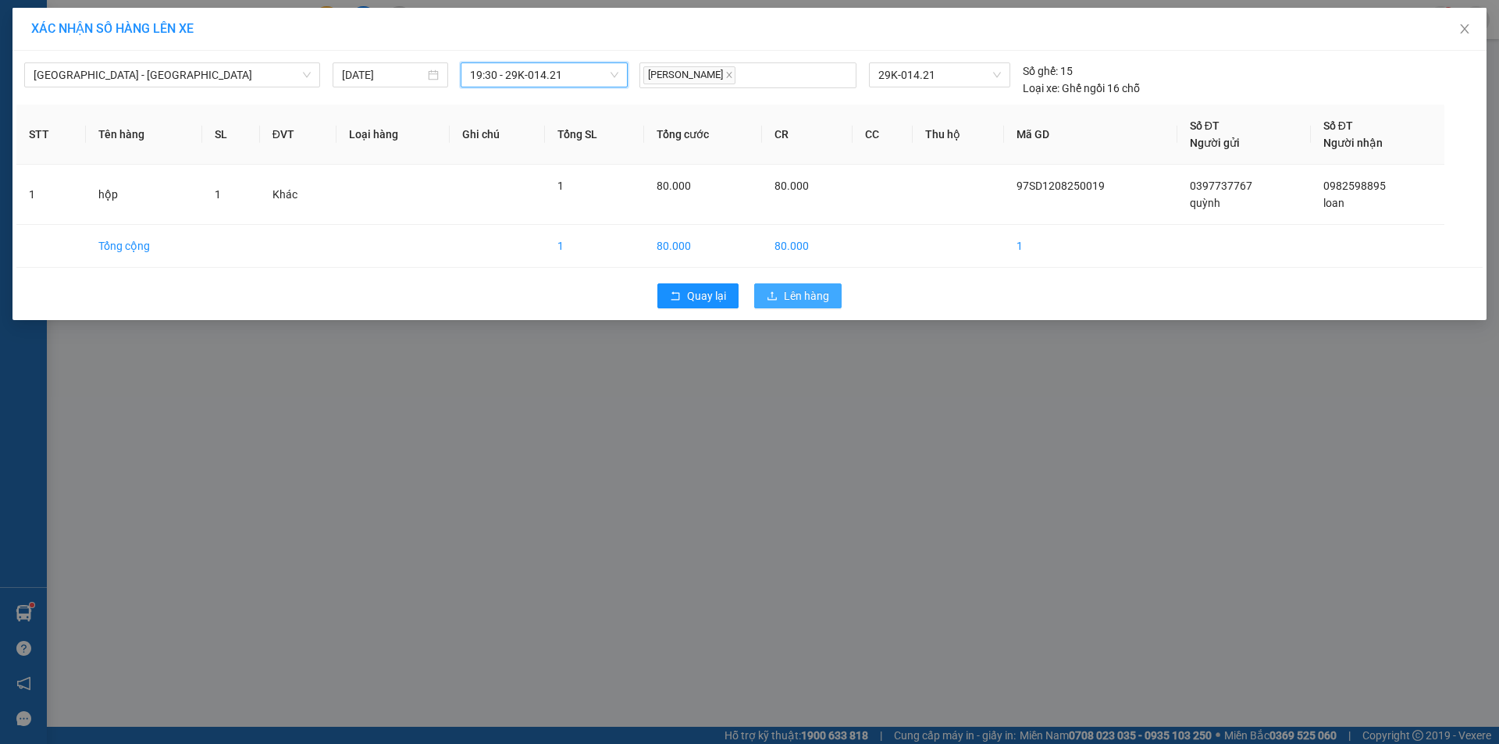
click at [807, 289] on span "Lên hàng" at bounding box center [806, 295] width 45 height 17
